Goal: Information Seeking & Learning: Check status

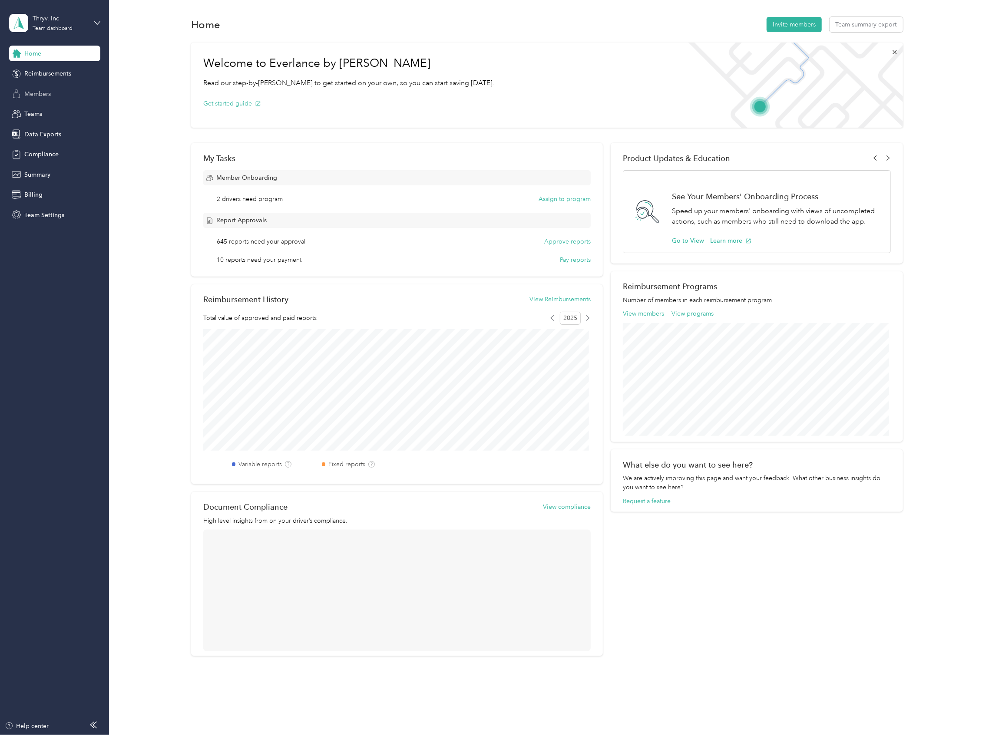
click at [43, 89] on div "Members" at bounding box center [54, 94] width 91 height 16
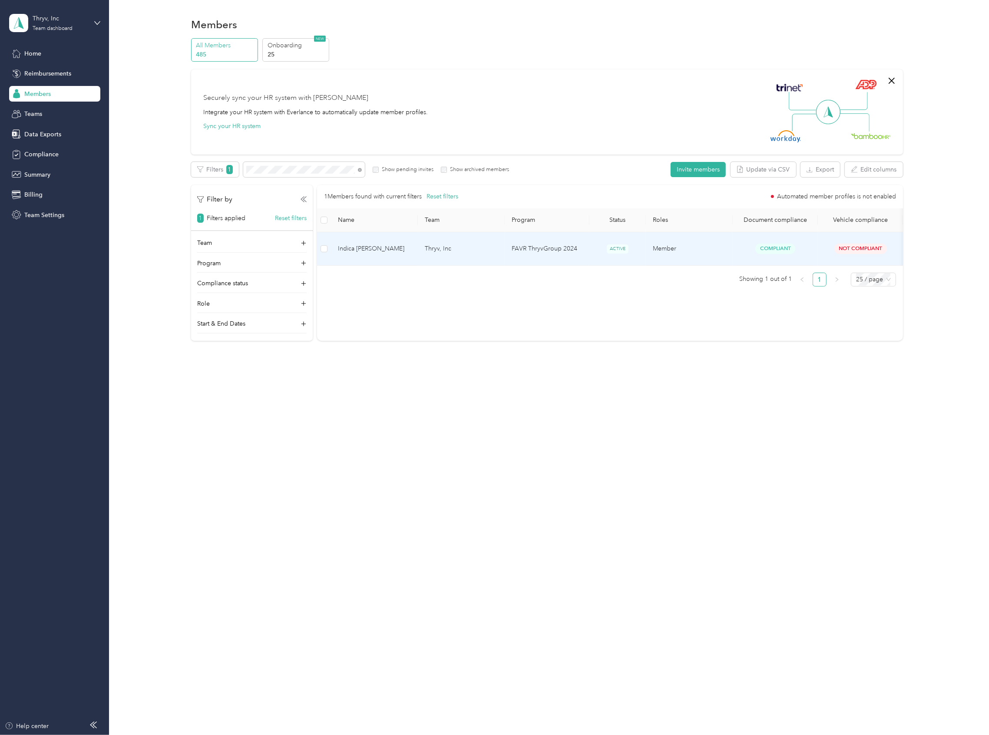
click at [414, 240] on td "Indica [PERSON_NAME]" at bounding box center [374, 248] width 87 height 33
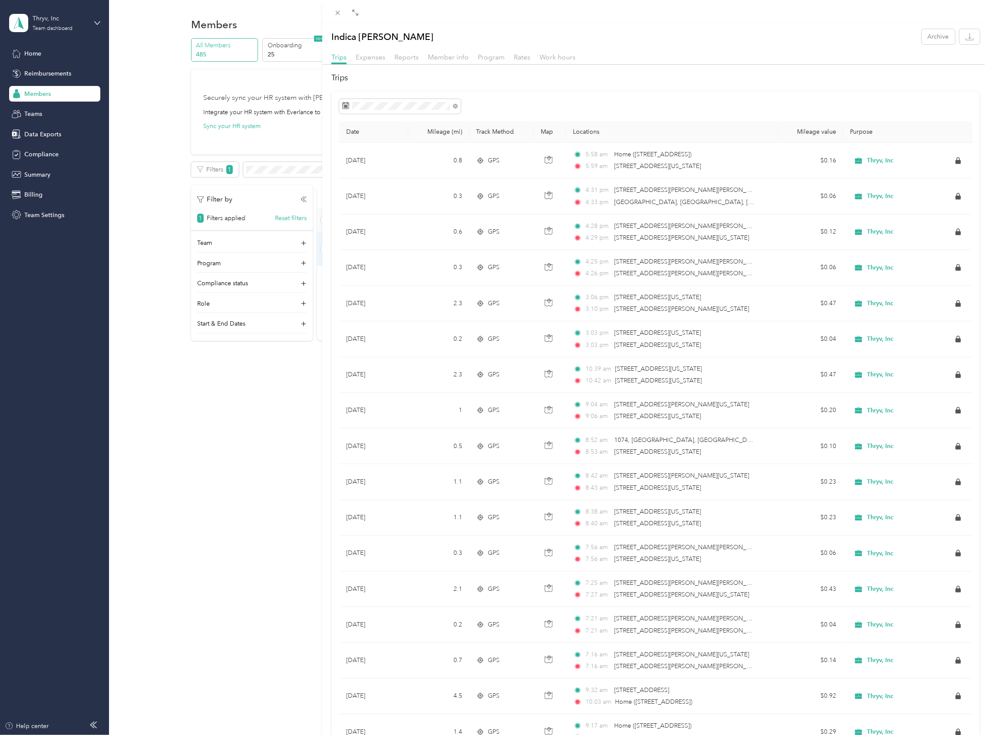
click at [46, 152] on div "Indica [PERSON_NAME] Archive Trips Expenses Reports Member info Program Rates W…" at bounding box center [494, 367] width 989 height 735
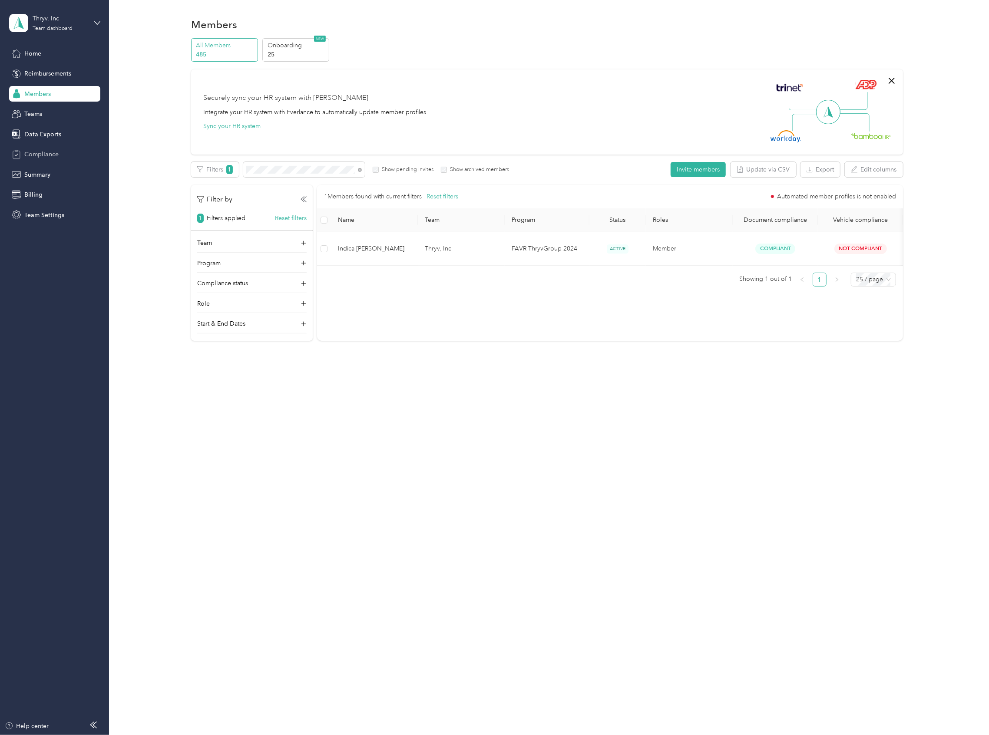
click at [49, 150] on span "Compliance" at bounding box center [41, 154] width 34 height 9
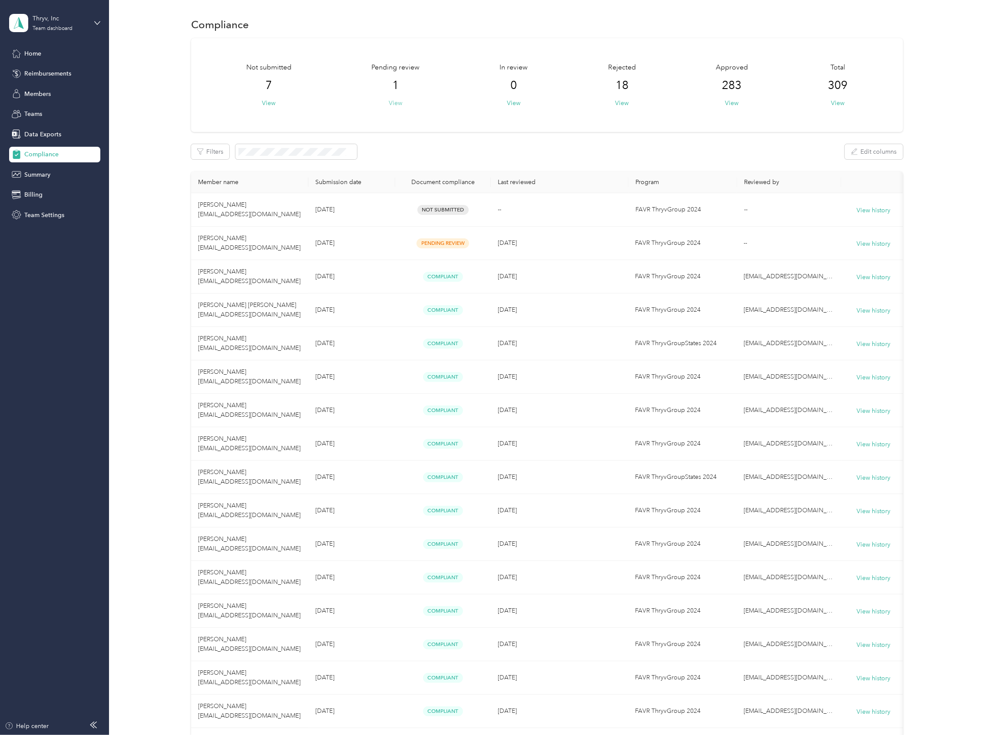
click at [396, 99] on button "View" at bounding box center [395, 103] width 13 height 9
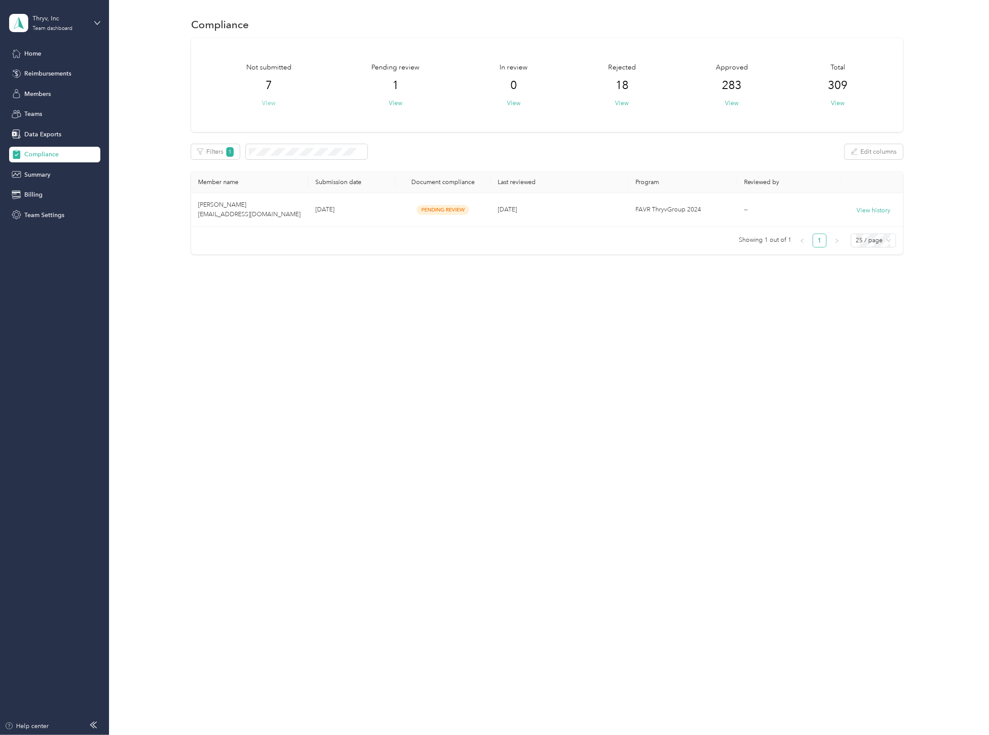
click at [271, 103] on button "View" at bounding box center [268, 103] width 13 height 9
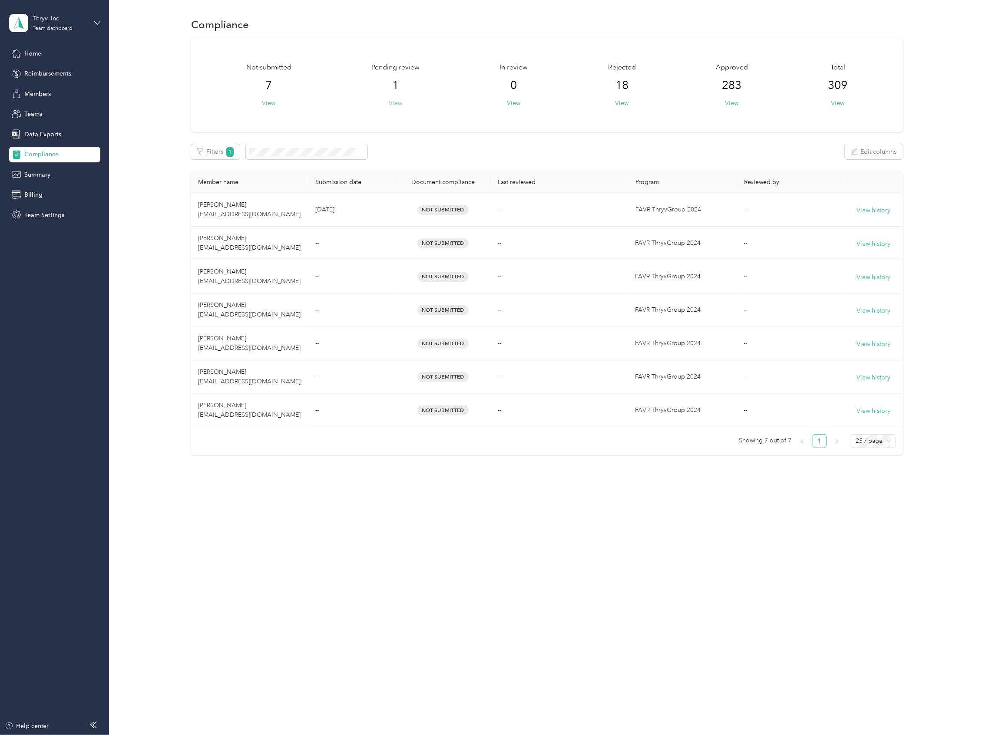
click at [393, 107] on button "View" at bounding box center [395, 103] width 13 height 9
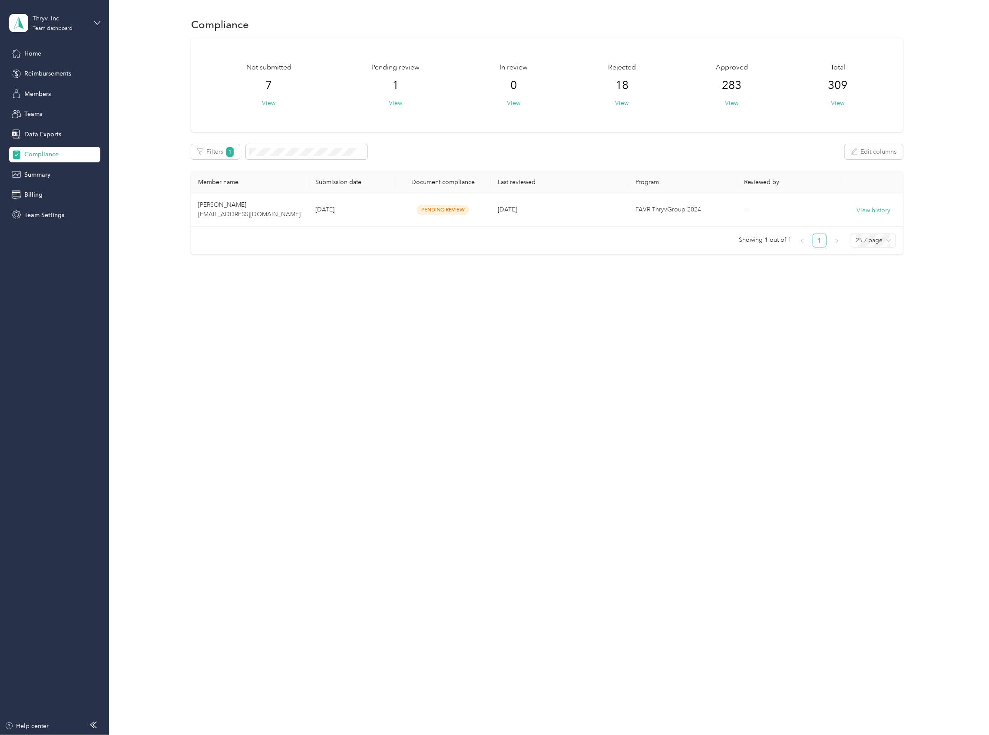
click at [515, 96] on div "In review 0 View" at bounding box center [514, 85] width 28 height 45
click at [514, 100] on button "View" at bounding box center [513, 103] width 13 height 9
click at [622, 99] on button "View" at bounding box center [621, 103] width 13 height 9
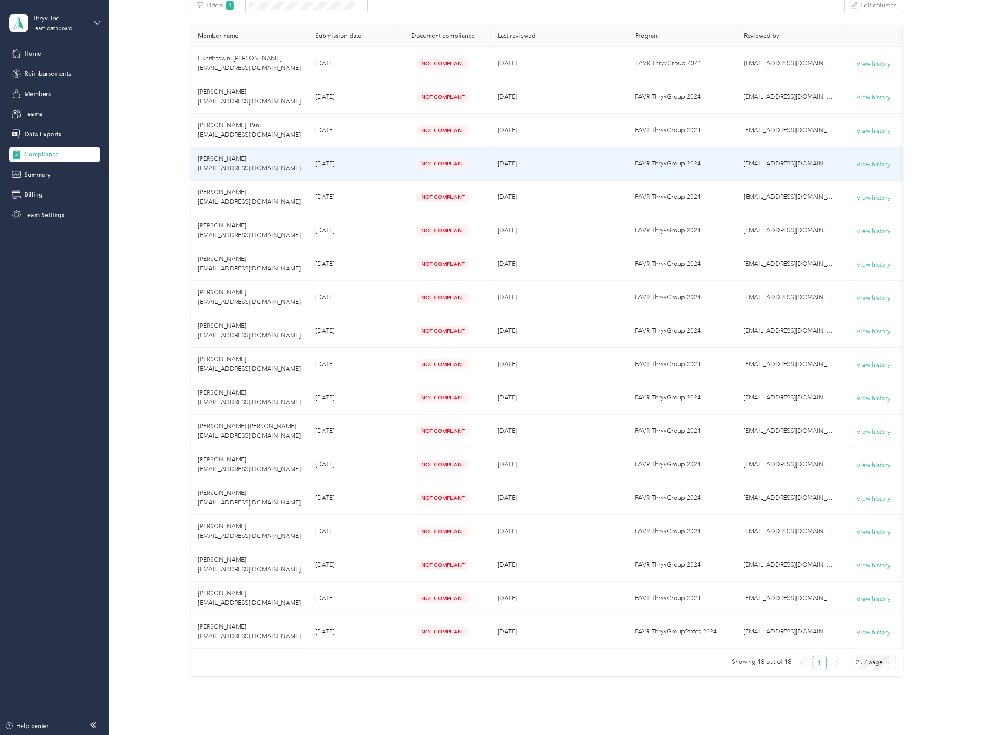
scroll to position [116, 0]
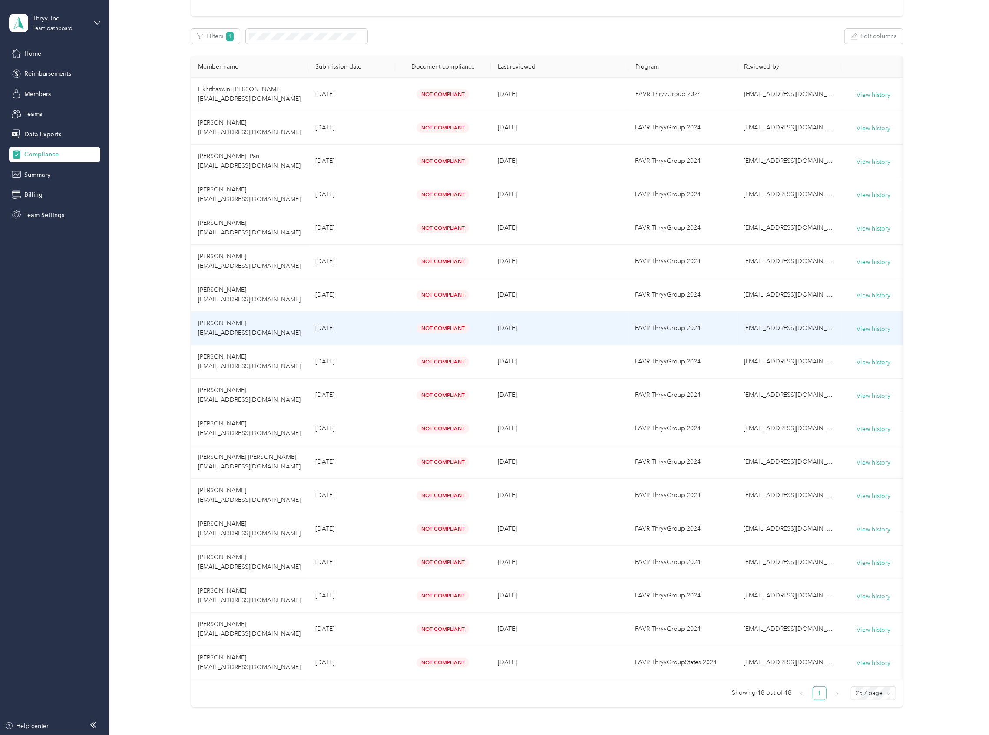
click at [233, 321] on span "[PERSON_NAME] [EMAIL_ADDRESS][DOMAIN_NAME]" at bounding box center [249, 328] width 103 height 17
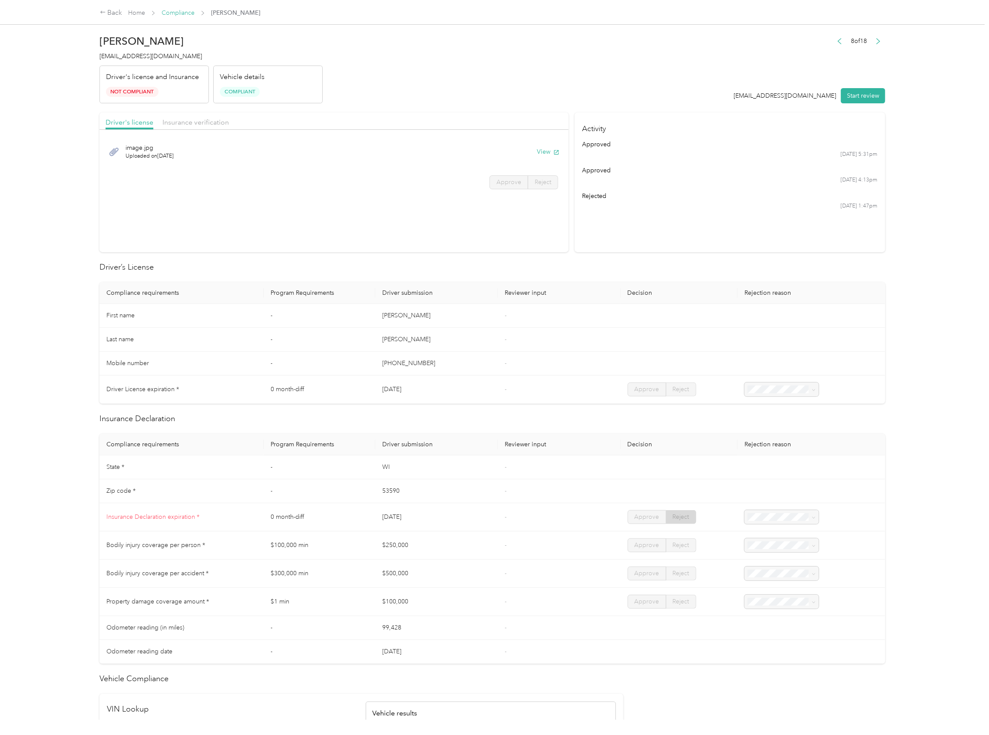
click at [176, 10] on link "Compliance" at bounding box center [178, 12] width 33 height 7
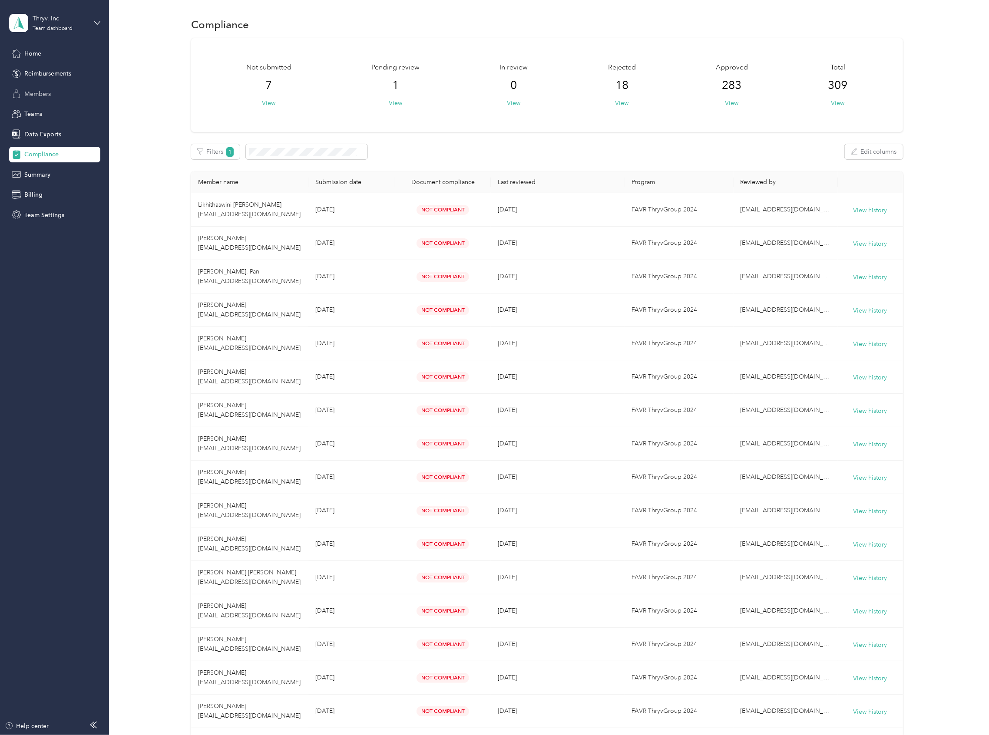
click at [51, 93] on div "Members" at bounding box center [54, 94] width 91 height 16
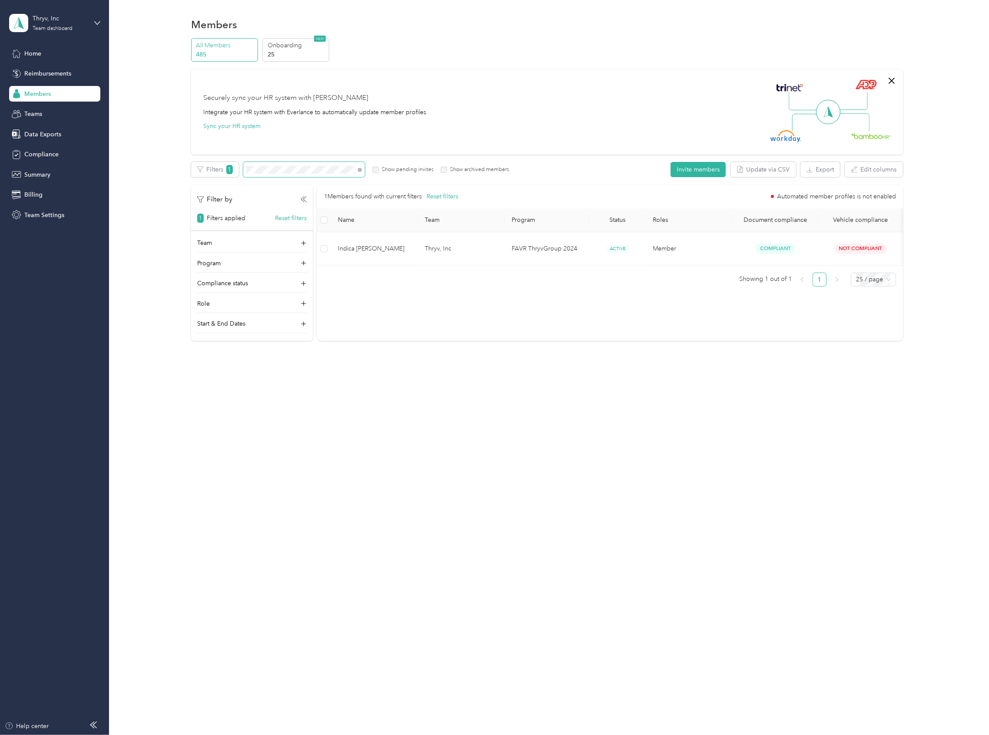
click at [61, 145] on section "Thryv, Inc Team dashboard Home Reimbursements Members Teams Data Exports Compli…" at bounding box center [492, 367] width 985 height 735
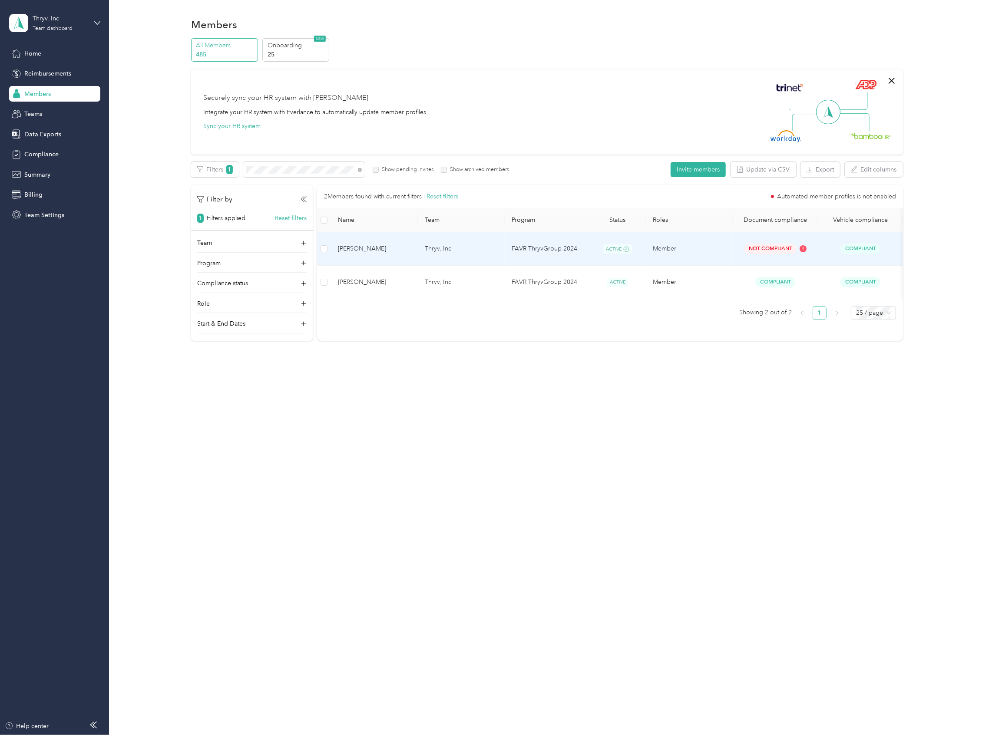
click at [370, 248] on span "[PERSON_NAME]" at bounding box center [374, 249] width 73 height 10
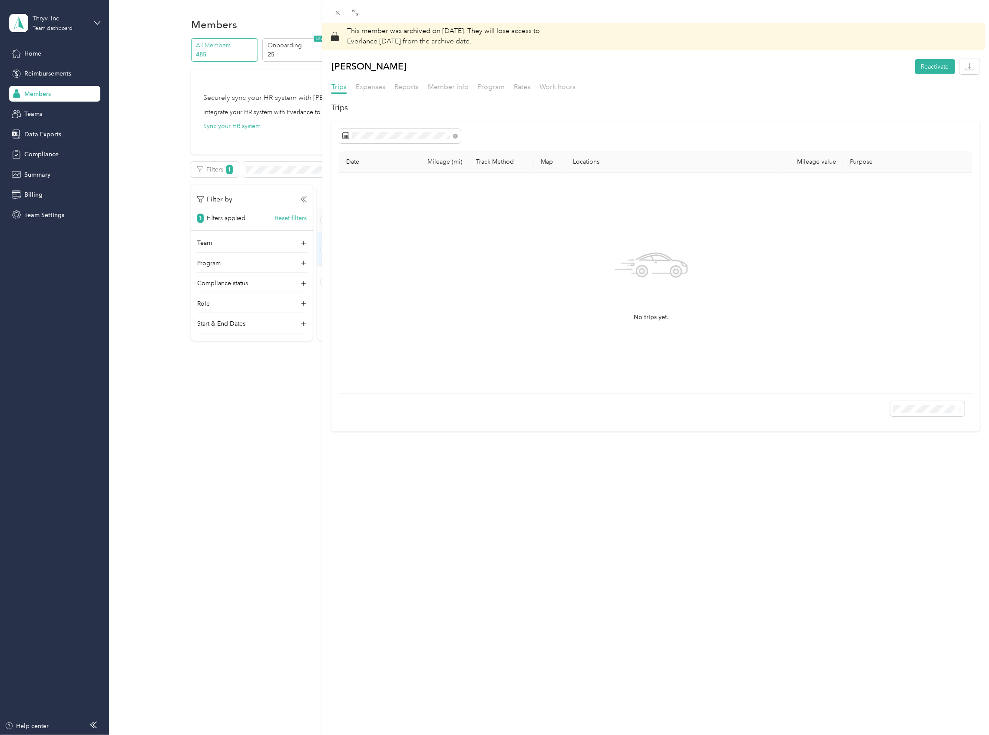
click at [35, 151] on div "This member was archived on [DATE] . They will lose access to Everlance [DATE] …" at bounding box center [494, 367] width 989 height 735
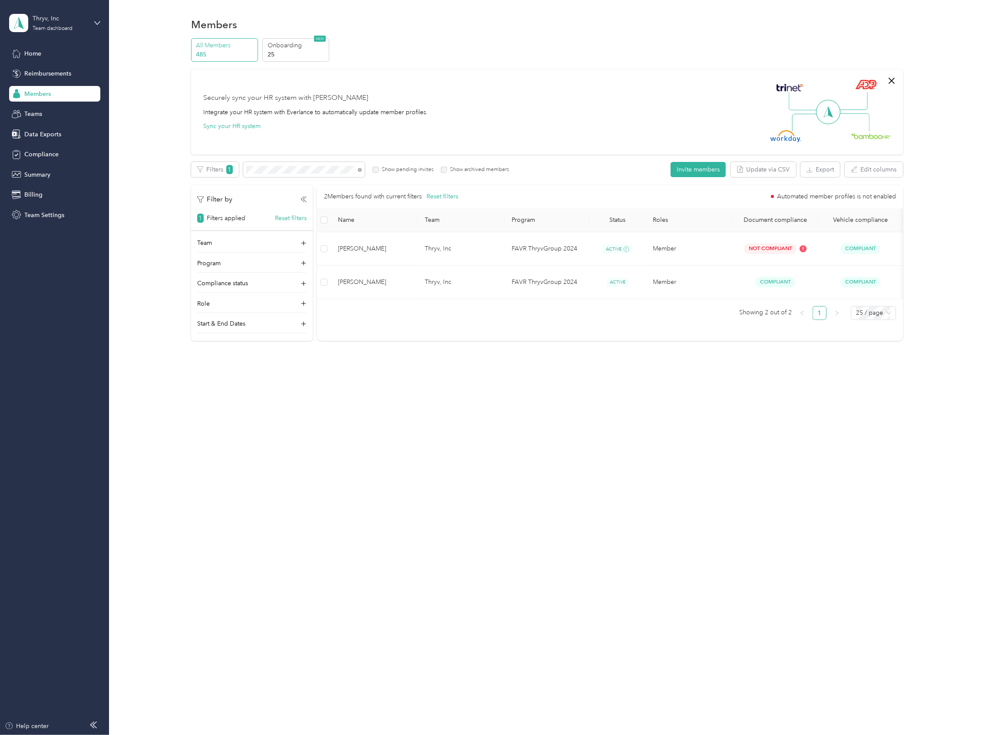
click at [40, 154] on span "Compliance" at bounding box center [41, 154] width 34 height 9
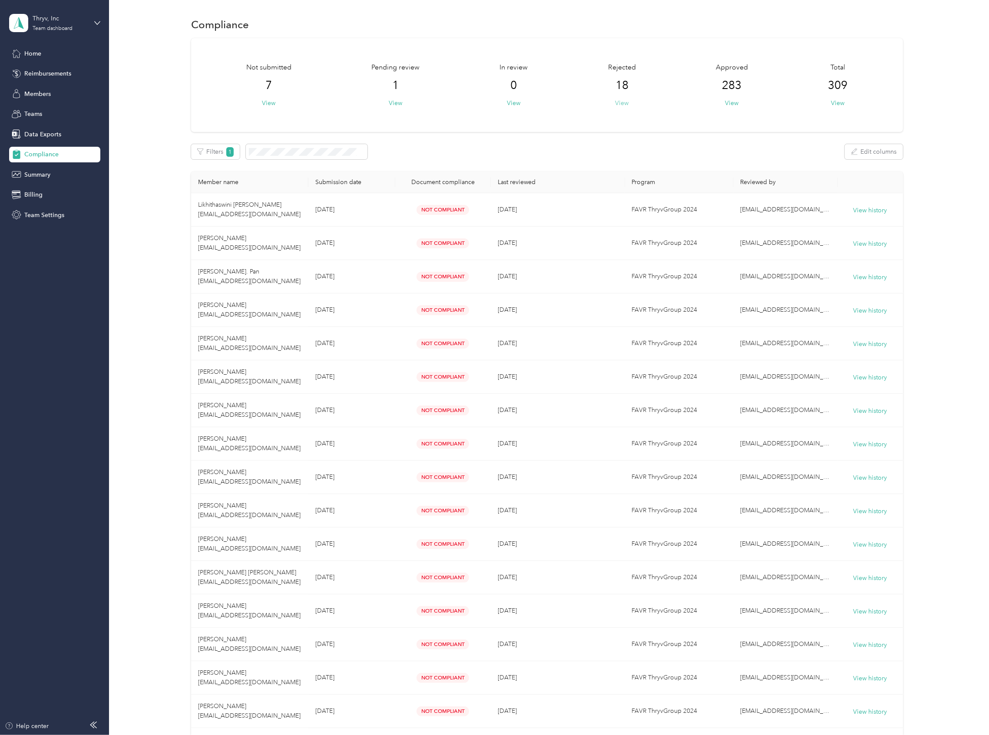
click at [622, 101] on button "View" at bounding box center [621, 103] width 13 height 9
click at [269, 103] on button "View" at bounding box center [268, 103] width 13 height 9
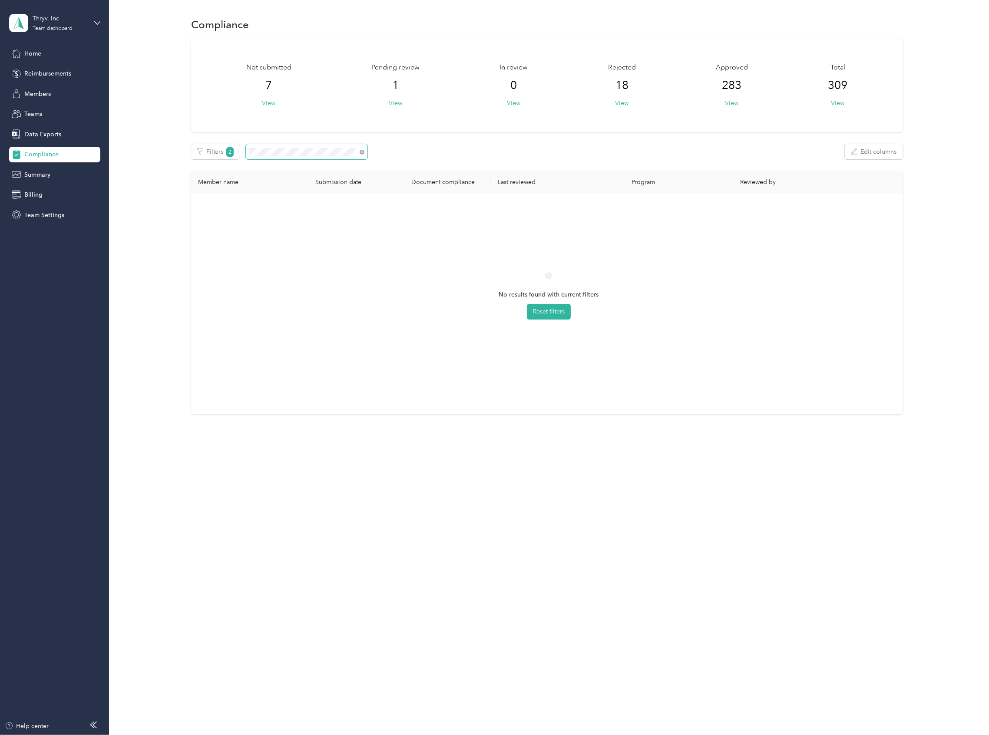
click at [0, 99] on html "Thryv, Inc Team dashboard Home Reimbursements Members Teams Data Exports Compli…" at bounding box center [492, 367] width 985 height 735
click at [362, 153] on icon at bounding box center [362, 152] width 5 height 5
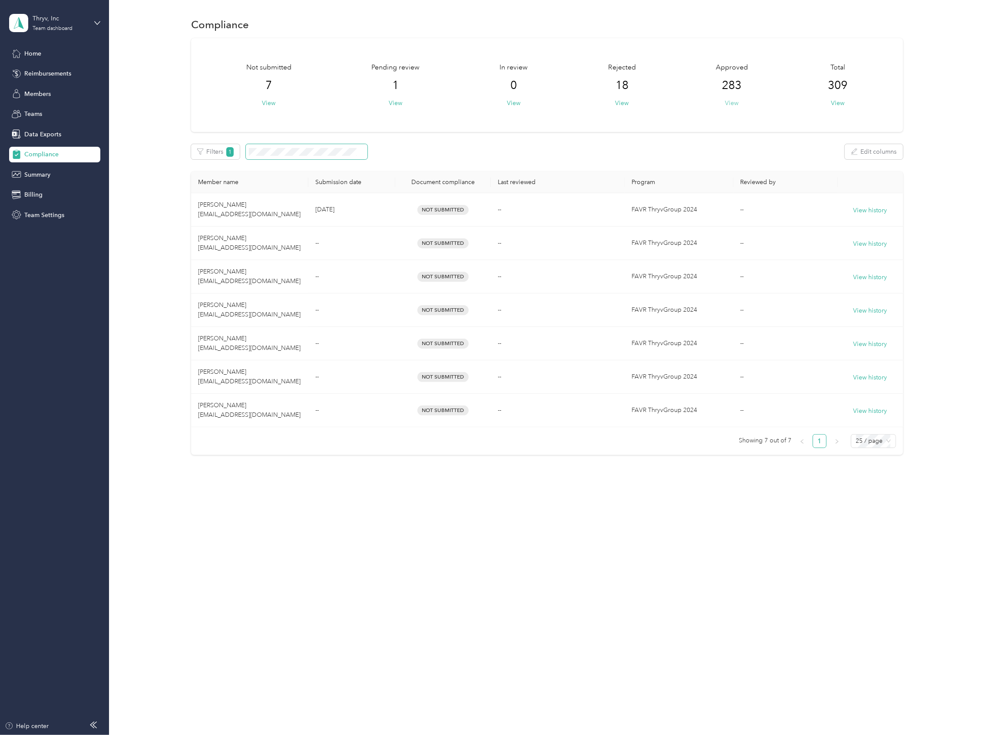
click at [737, 99] on button "View" at bounding box center [731, 103] width 13 height 9
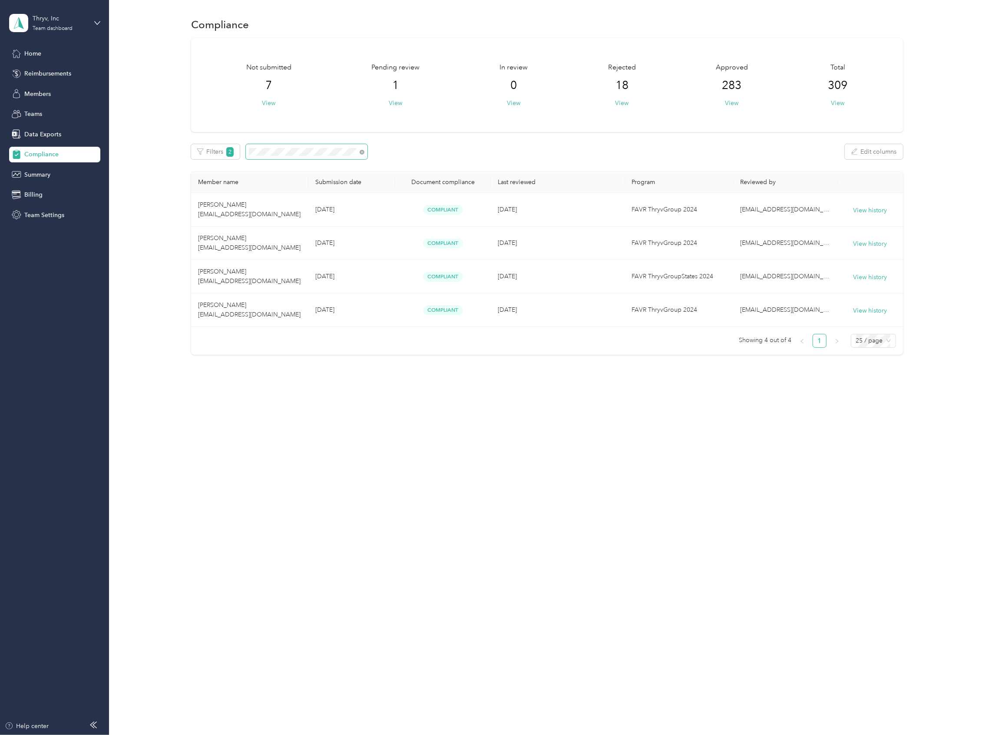
click at [193, 140] on div "Not submitted 7 View Pending review 1 View In review 0 View Rejected 18 View Ap…" at bounding box center [547, 196] width 712 height 317
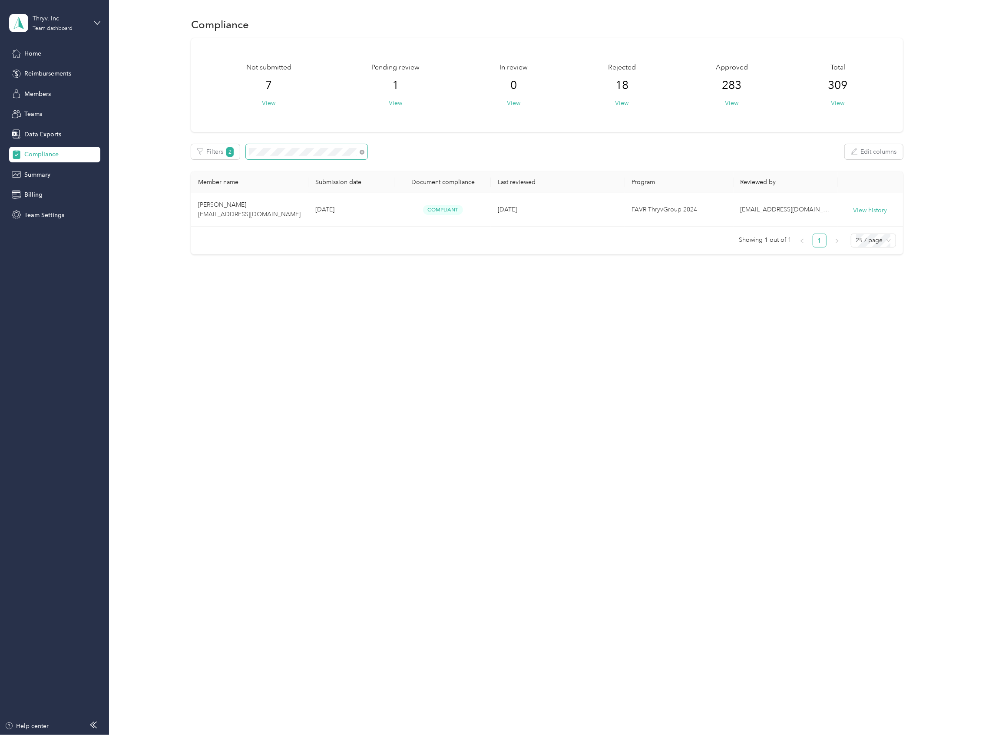
click at [306, 145] on span at bounding box center [307, 151] width 122 height 15
click at [132, 117] on div "Not submitted 7 View Pending review 1 View In review 0 View Rejected 18 View Ap…" at bounding box center [547, 146] width 854 height 217
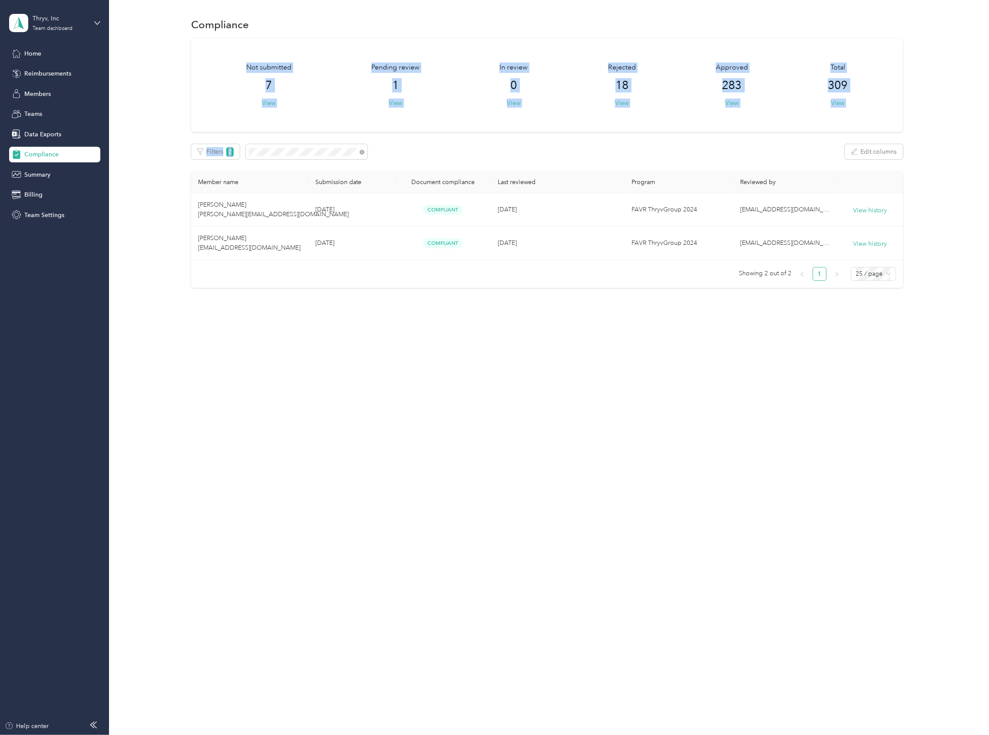
drag, startPoint x: 282, startPoint y: 146, endPoint x: 157, endPoint y: 126, distance: 126.3
click at [139, 126] on div "Not submitted 7 View Pending review 1 View In review 0 View Rejected 18 View Ap…" at bounding box center [547, 163] width 854 height 250
click at [185, 120] on div "Not submitted 7 View Pending review 1 View In review 0 View Rejected 18 View Ap…" at bounding box center [547, 163] width 854 height 250
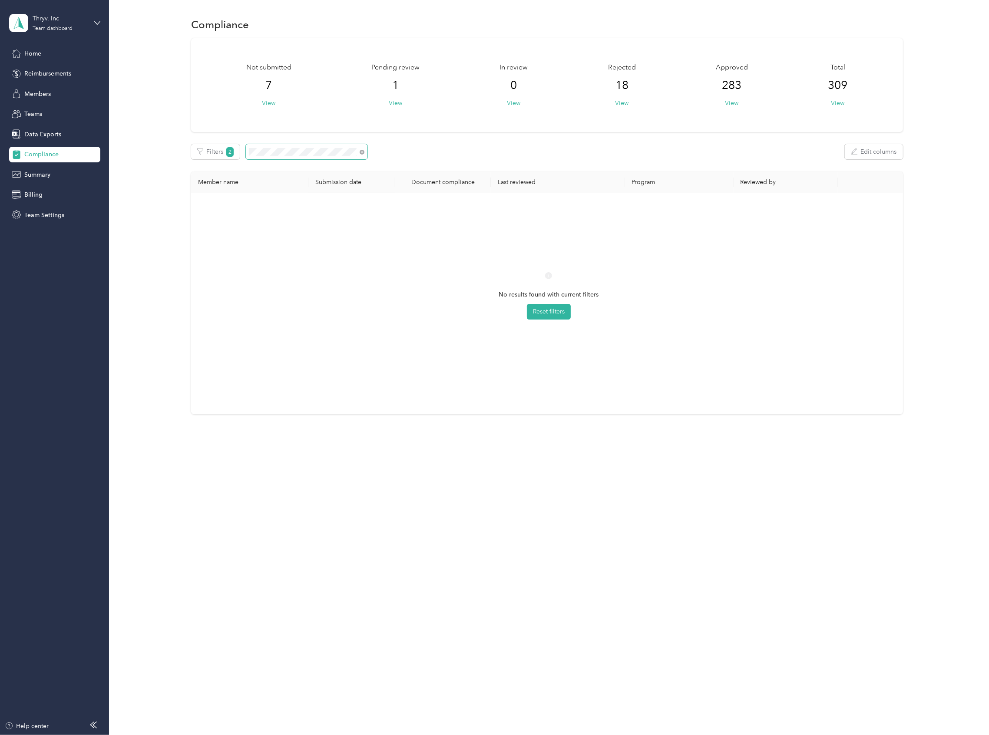
click at [216, 141] on div "Not submitted 7 View Pending review 1 View In review 0 View Rejected 18 View Ap…" at bounding box center [547, 226] width 712 height 377
click at [287, 147] on span at bounding box center [307, 151] width 122 height 15
click at [35, 101] on section "Thryv, Inc Team dashboard Home Reimbursements Members Teams Data Exports Compli…" at bounding box center [492, 367] width 985 height 735
